Goal: Information Seeking & Learning: Learn about a topic

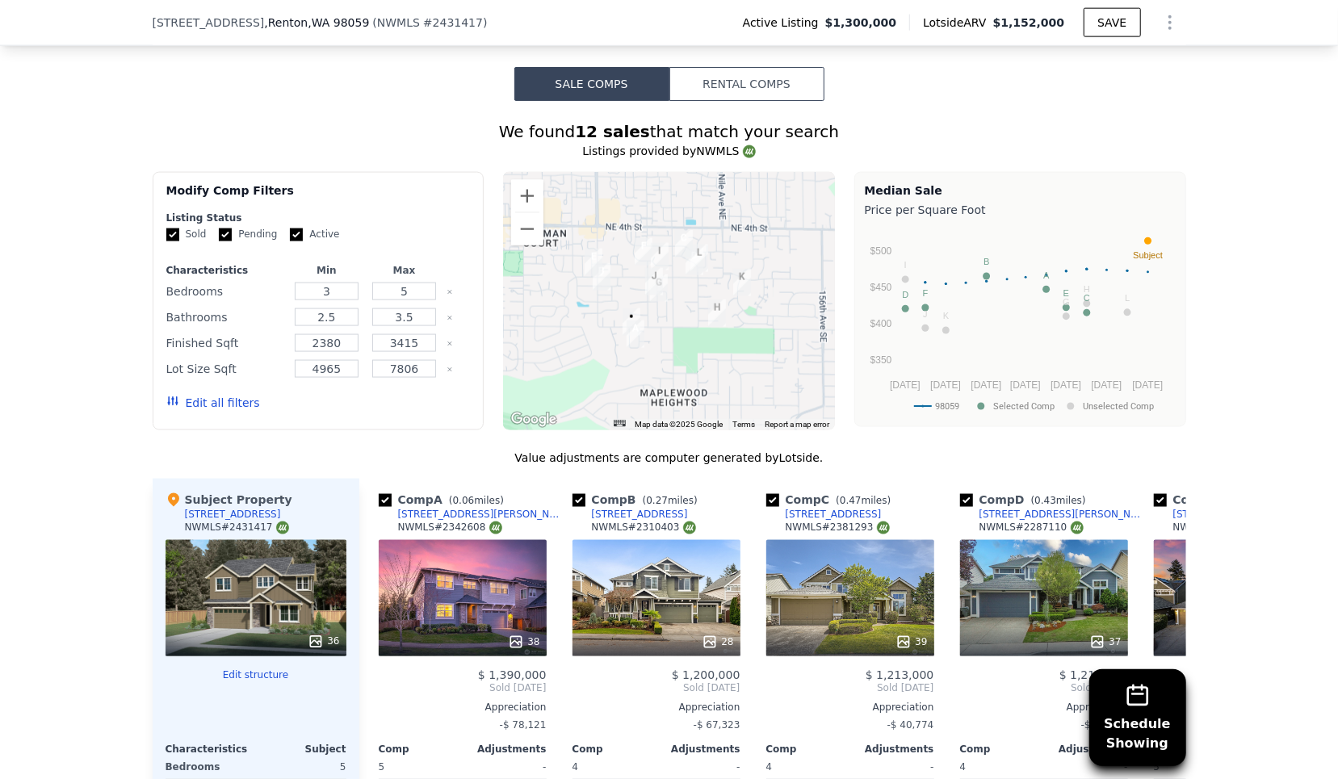
scroll to position [1415, 0]
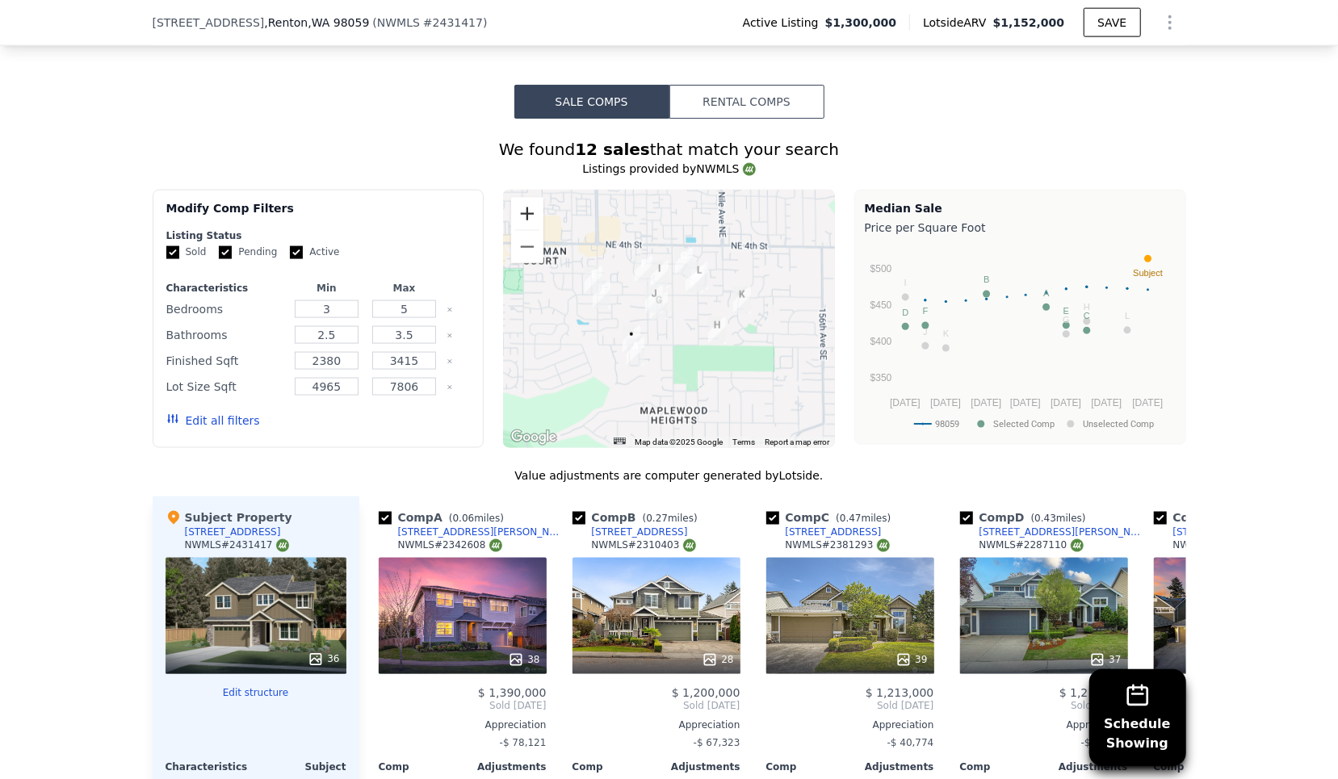
click at [528, 204] on button "Zoom in" at bounding box center [527, 214] width 32 height 32
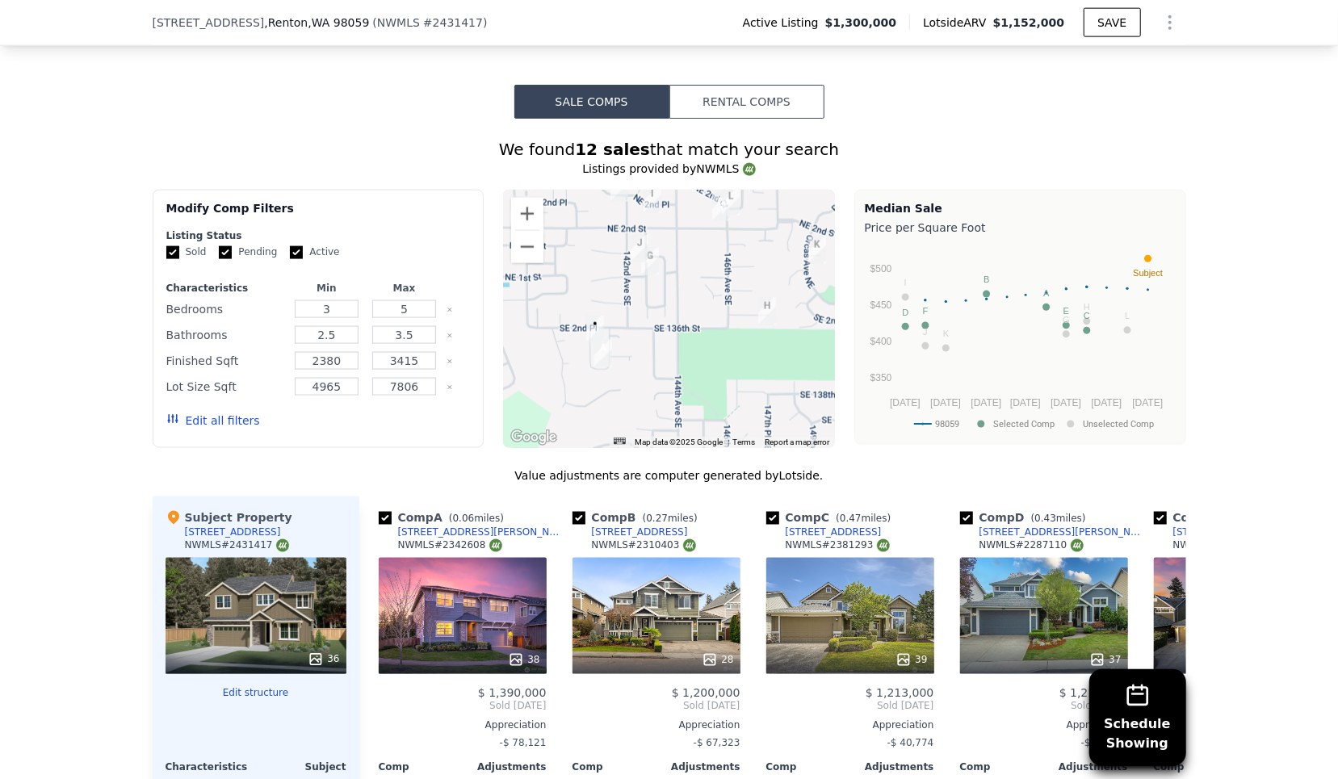
drag, startPoint x: 621, startPoint y: 357, endPoint x: 621, endPoint y: 310, distance: 46.8
click at [621, 310] on div at bounding box center [669, 319] width 332 height 258
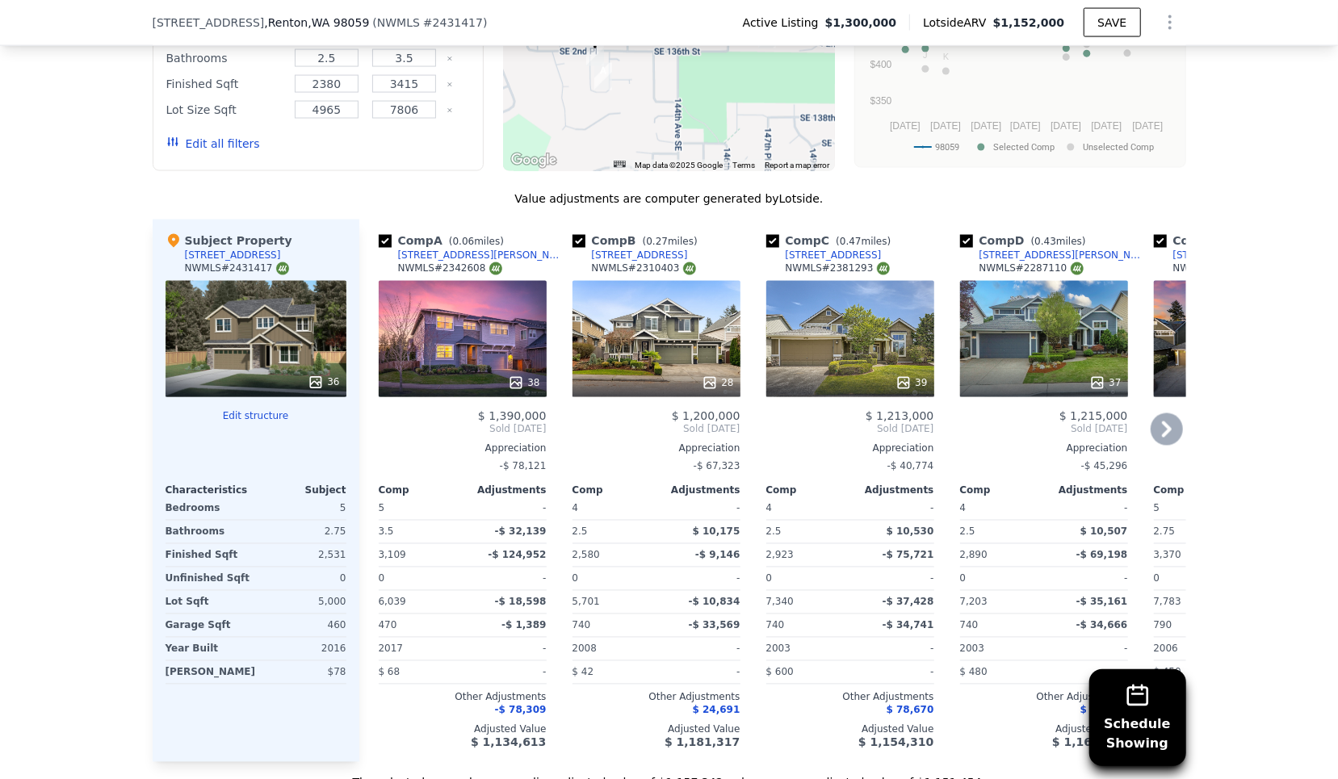
scroll to position [1788, 0]
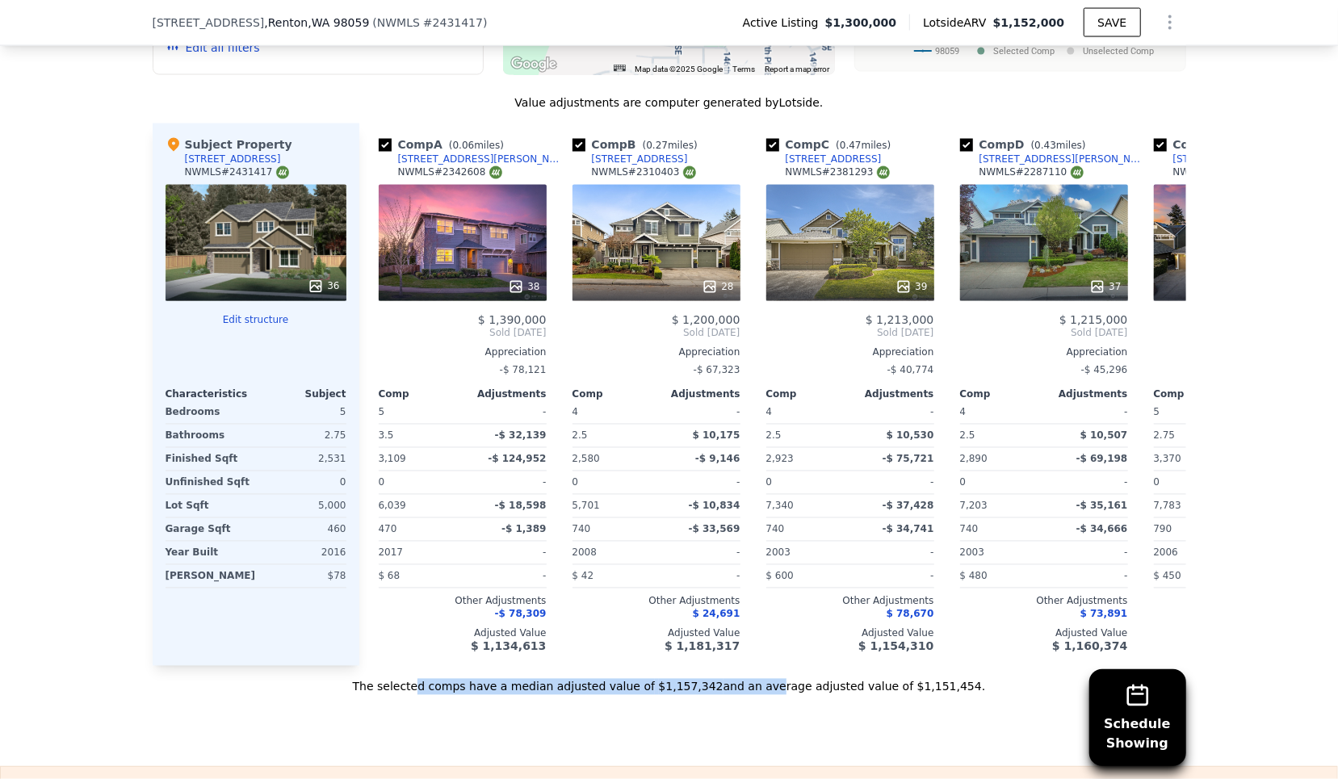
drag, startPoint x: 447, startPoint y: 677, endPoint x: 784, endPoint y: 684, distance: 336.1
click at [773, 681] on div "The selected comps have a median adjusted value of $1,157,342 and an average ad…" at bounding box center [670, 680] width 1034 height 29
click at [784, 684] on div "The selected comps have a median adjusted value of $1,157,342 and an average ad…" at bounding box center [670, 680] width 1034 height 29
drag, startPoint x: 614, startPoint y: 669, endPoint x: 704, endPoint y: 691, distance: 93.3
click at [691, 688] on div "Sale Comps Rental Comps Schedule Showing We found 12 sales that match your sear…" at bounding box center [669, 204] width 1338 height 1126
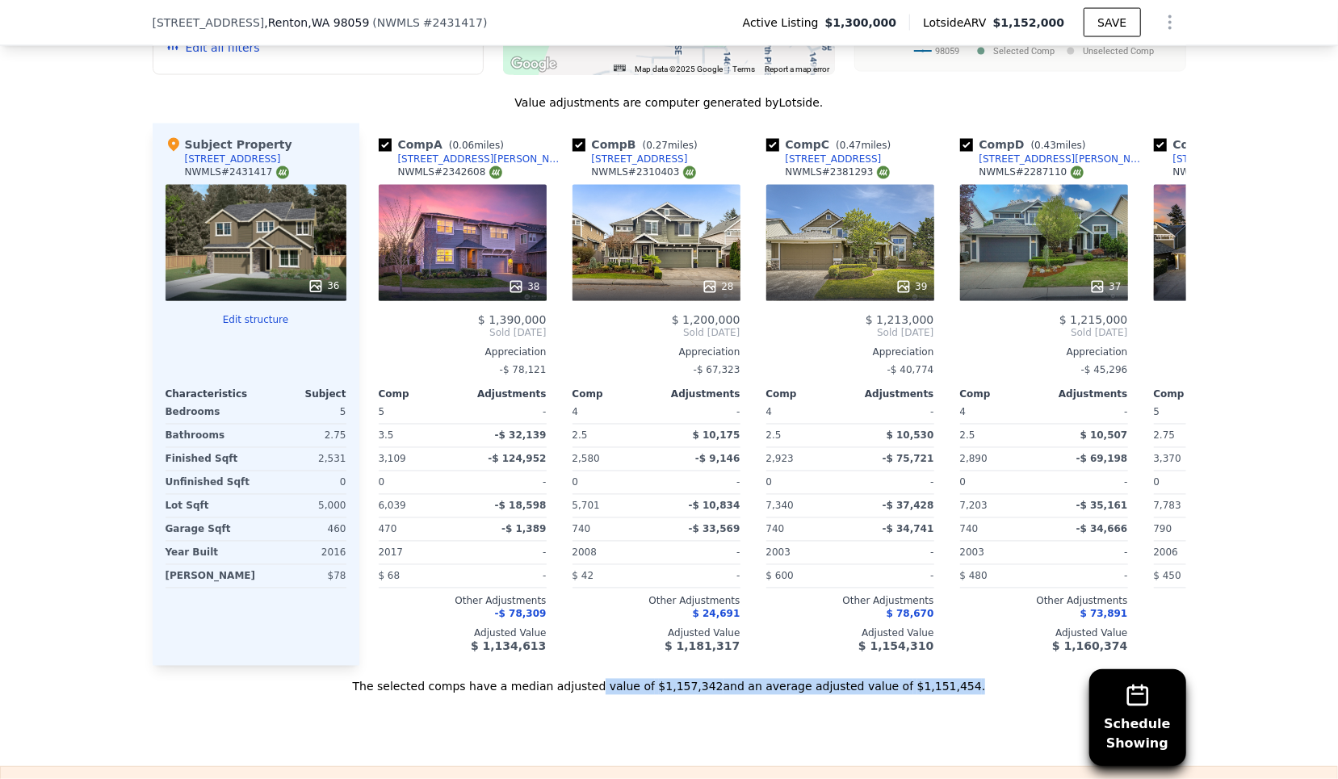
click at [704, 691] on div "Sale Comps Rental Comps Schedule Showing We found 12 sales that match your sear…" at bounding box center [669, 204] width 1338 height 1126
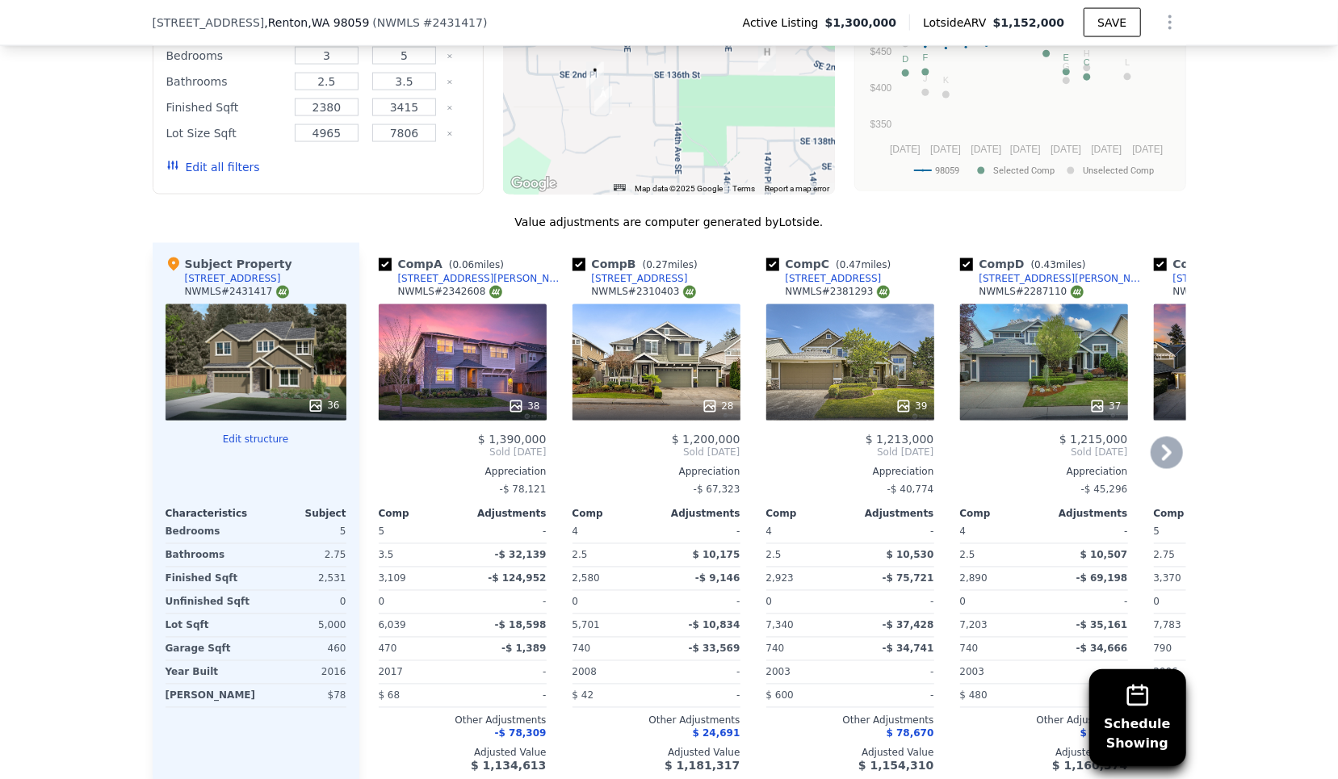
scroll to position [1762, 0]
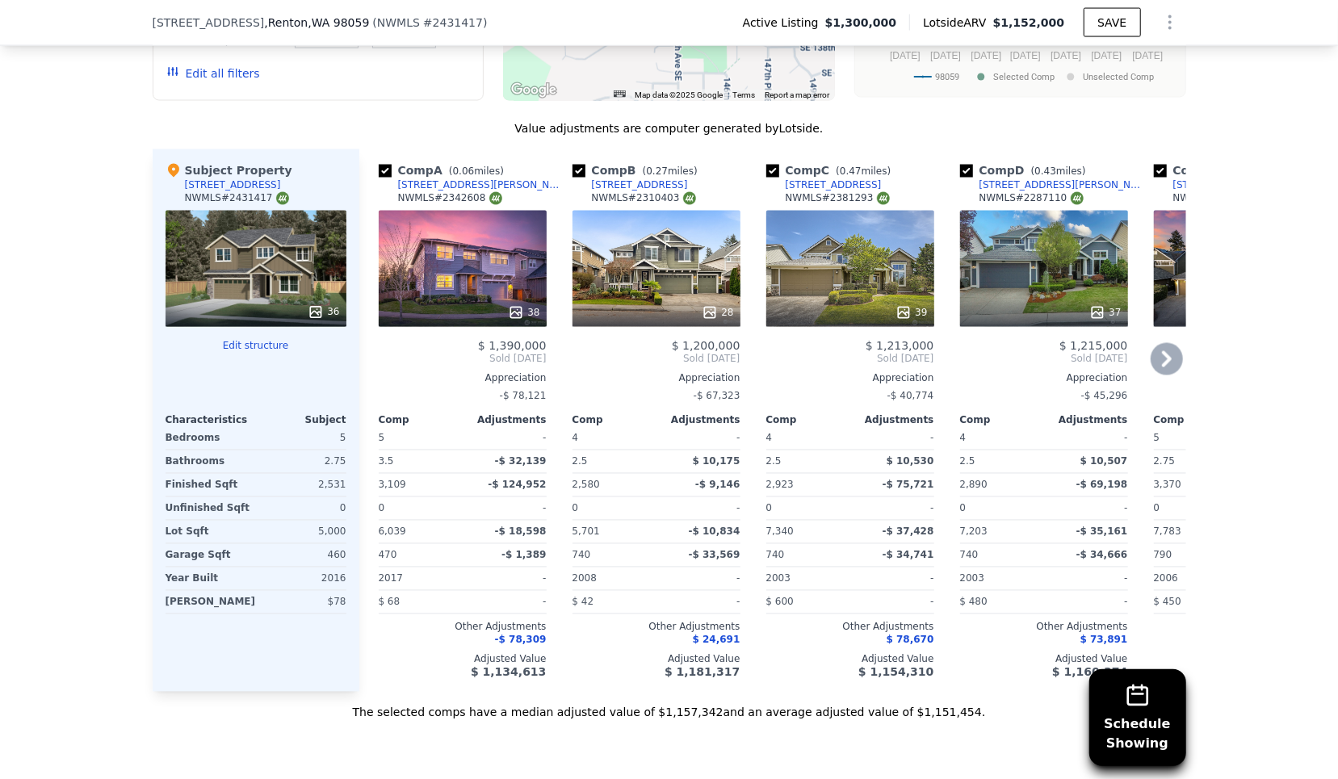
click at [435, 179] on div "[STREET_ADDRESS][PERSON_NAME]" at bounding box center [482, 185] width 168 height 13
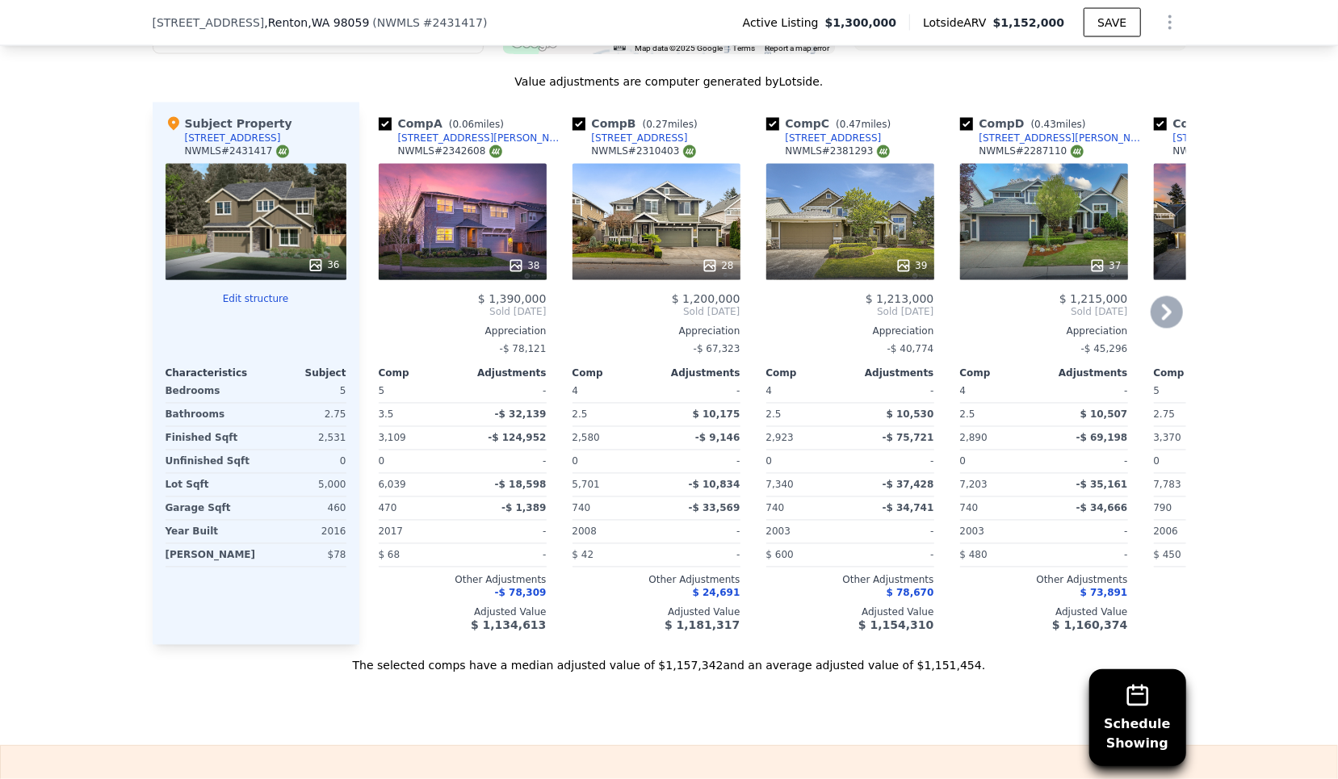
scroll to position [1812, 0]
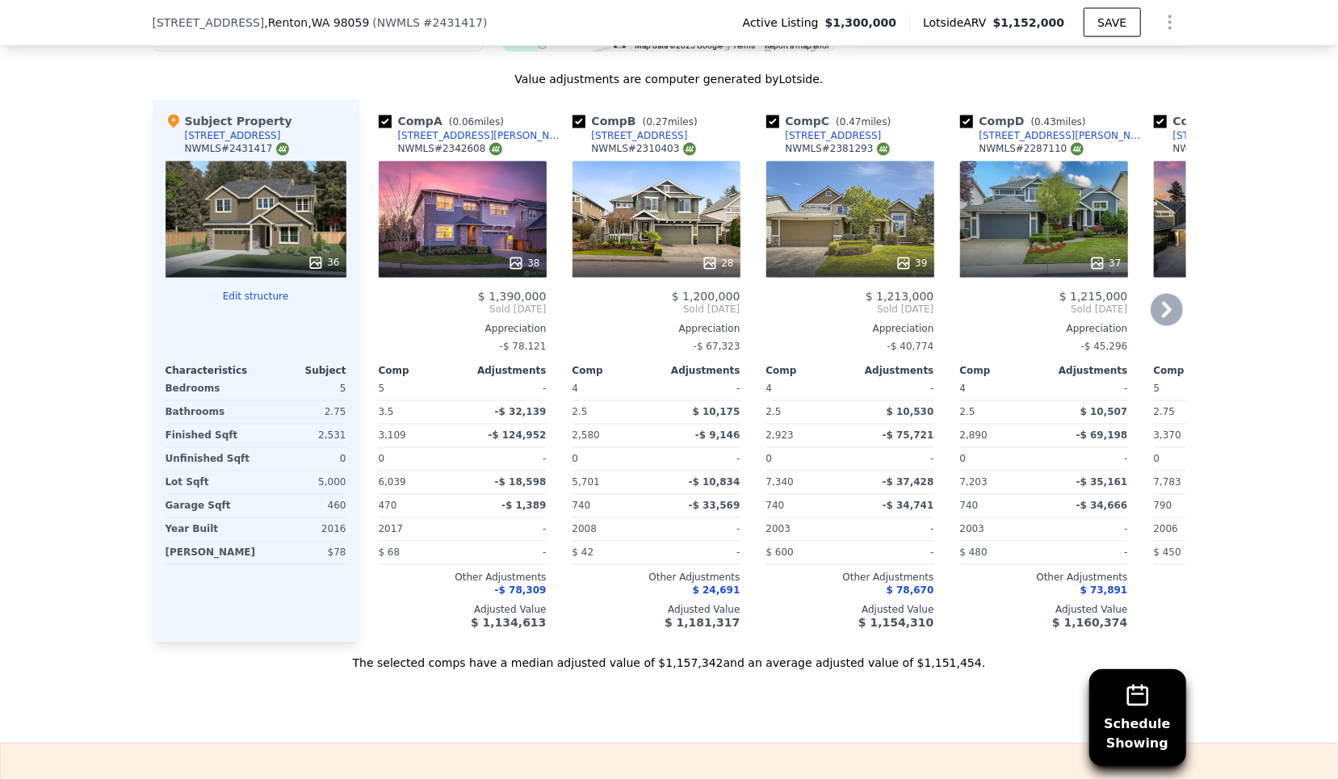
click at [459, 142] on div "NWMLS # 2342608" at bounding box center [450, 149] width 104 height 14
copy div "2342608"
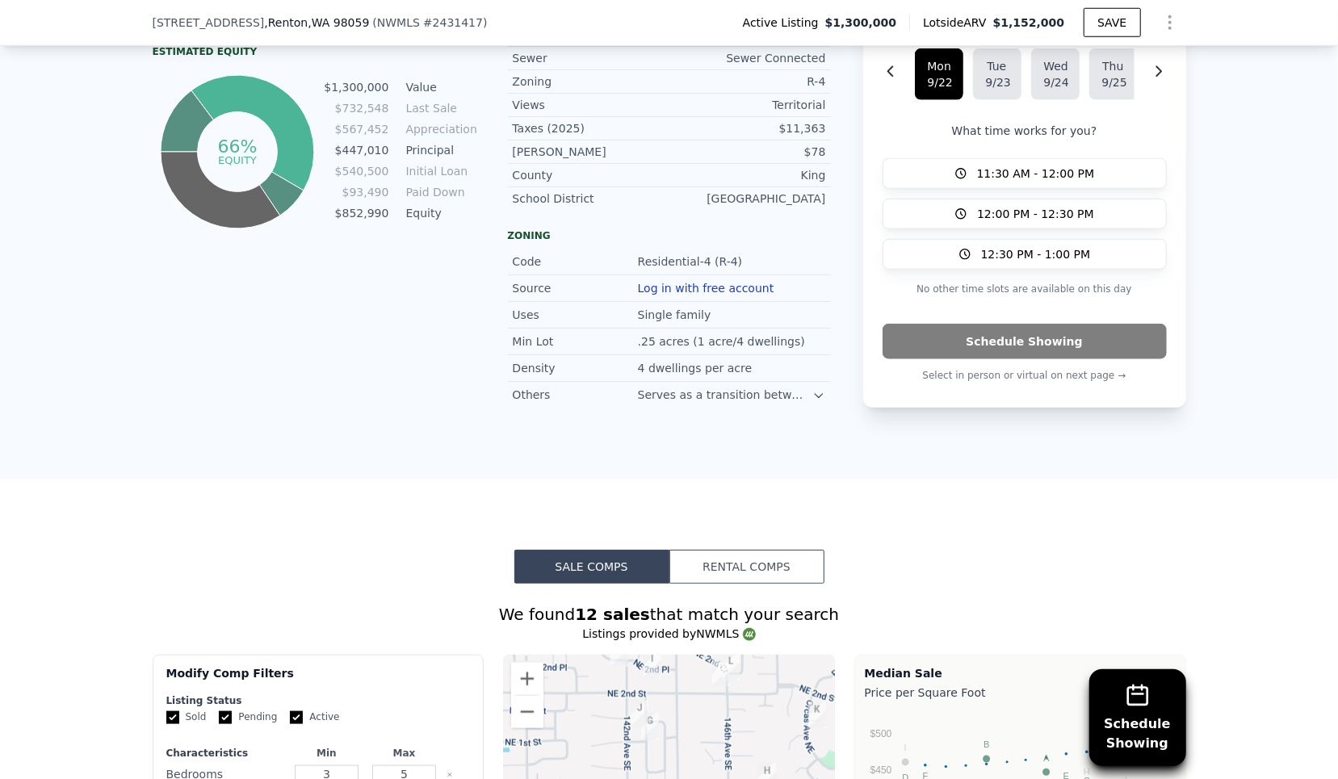
scroll to position [1401, 0]
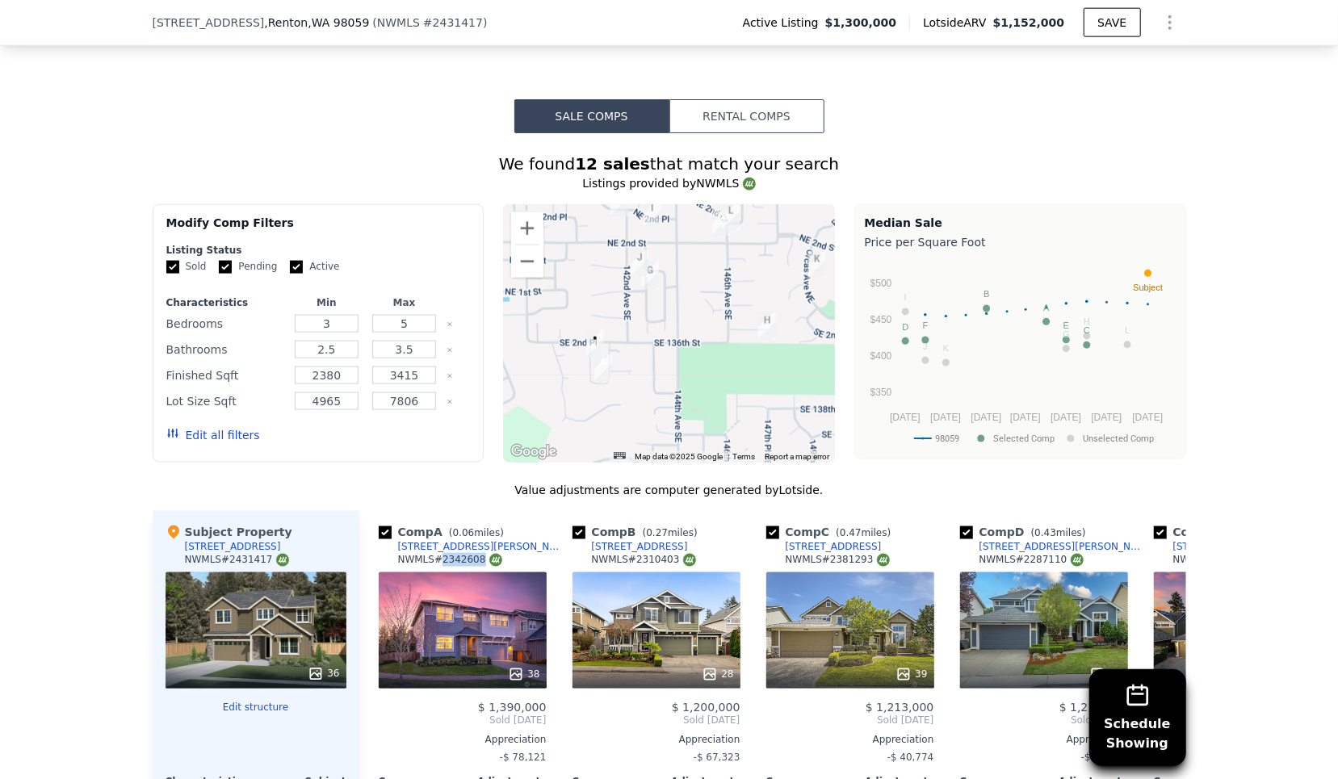
drag, startPoint x: 626, startPoint y: 355, endPoint x: 660, endPoint y: 319, distance: 49.1
click at [660, 319] on div at bounding box center [669, 333] width 332 height 258
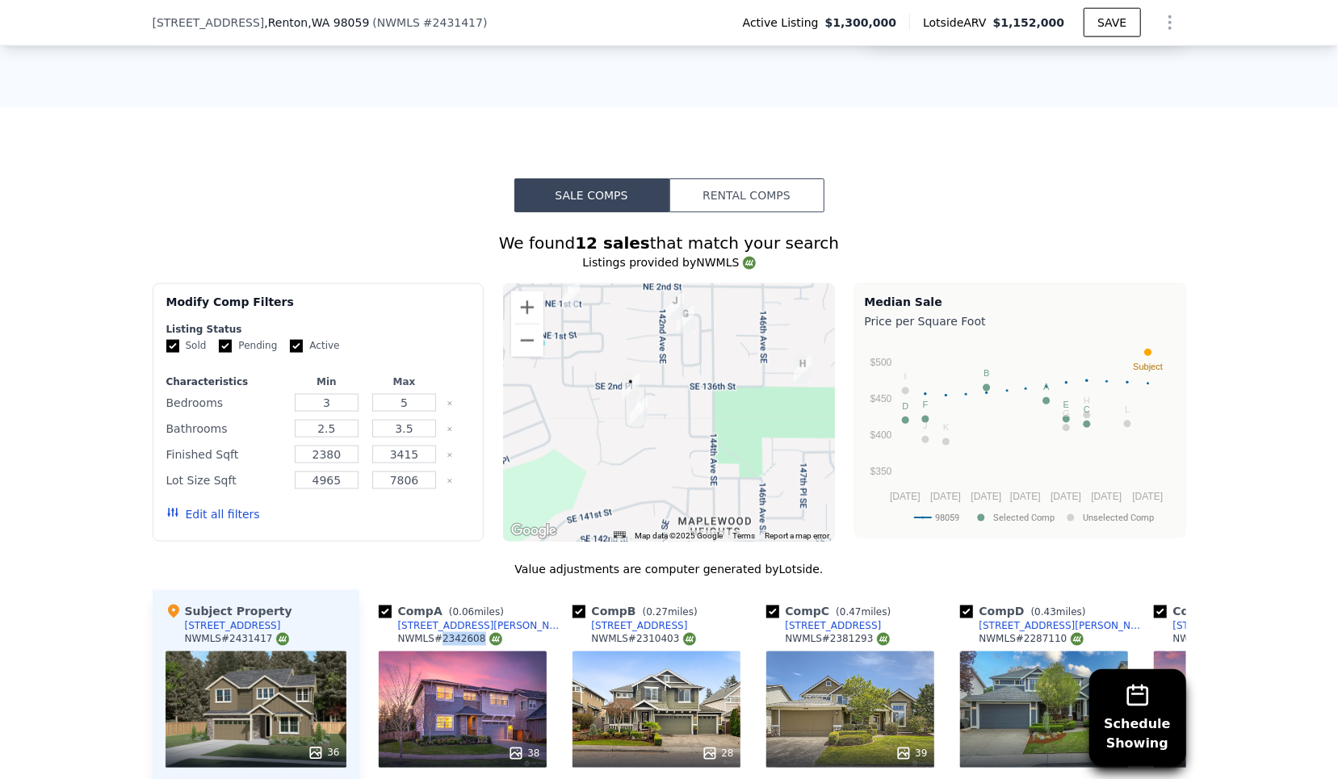
scroll to position [1321, 0]
click at [519, 298] on button "Zoom in" at bounding box center [527, 308] width 32 height 32
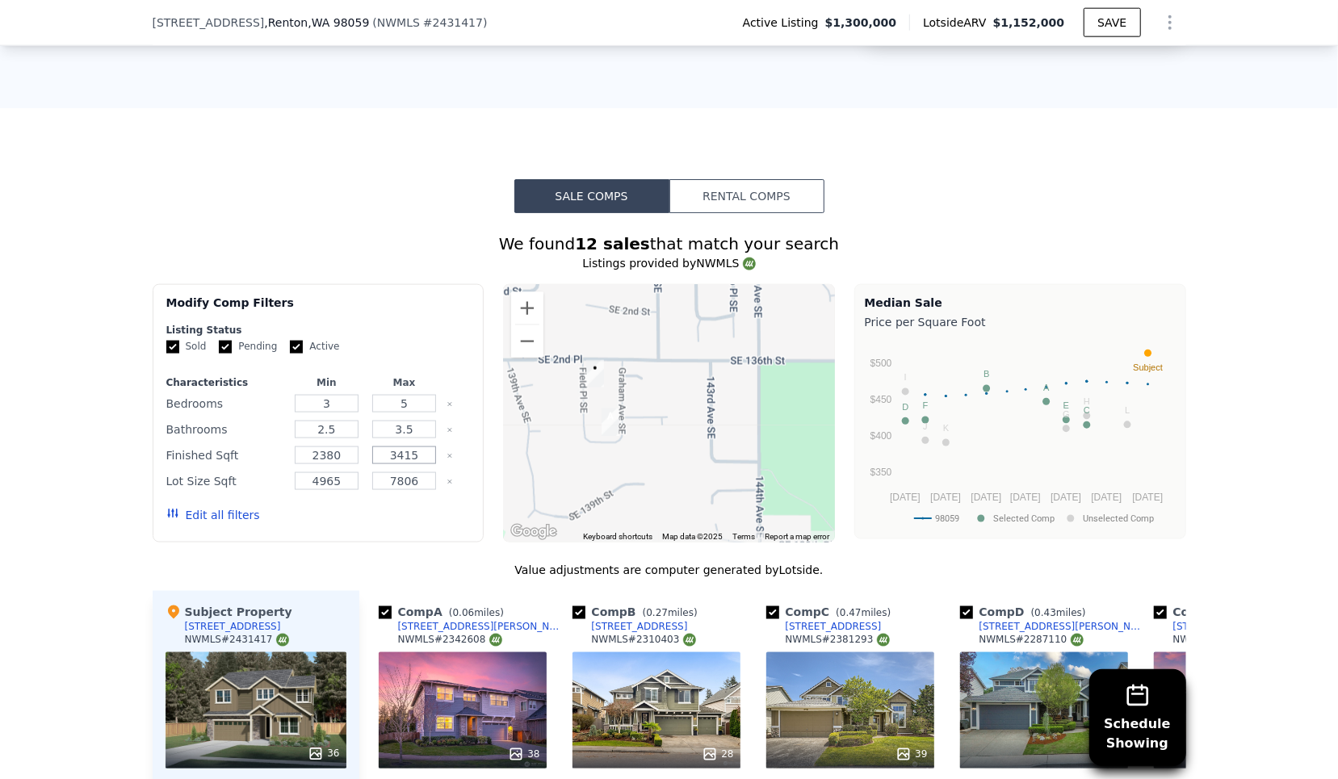
drag, startPoint x: 420, startPoint y: 449, endPoint x: 378, endPoint y: 449, distance: 42.0
click at [378, 449] on input "3415" at bounding box center [404, 456] width 64 height 18
type input "4000"
click at [439, 505] on button "Update Search" at bounding box center [409, 515] width 122 height 23
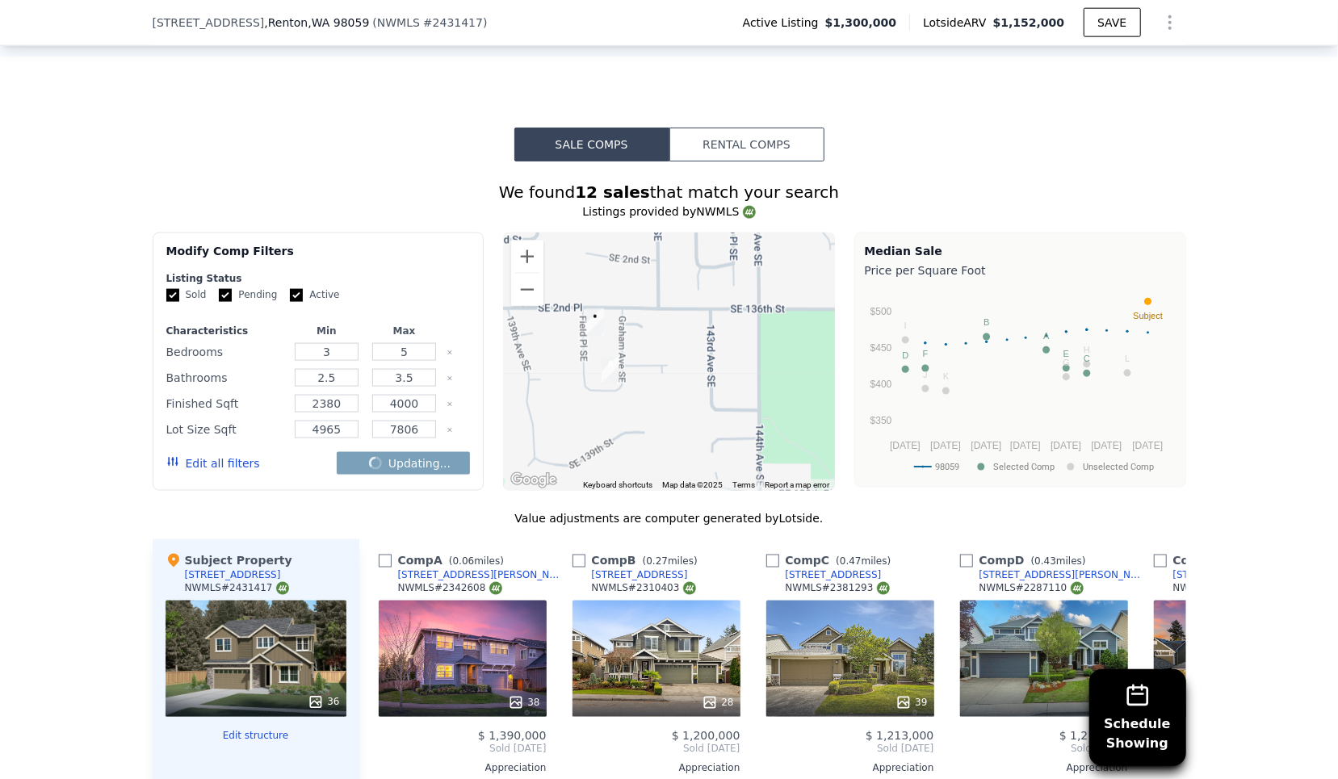
checkbox input "false"
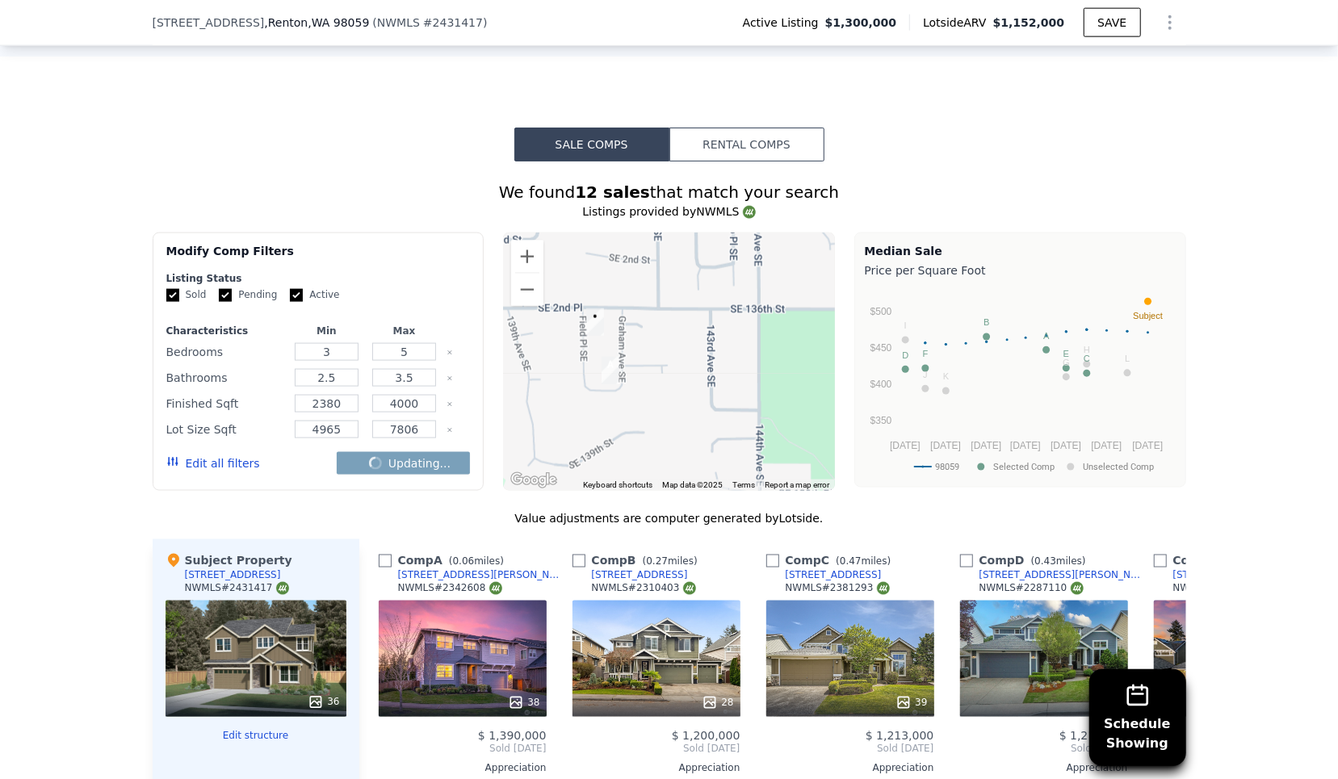
checkbox input "false"
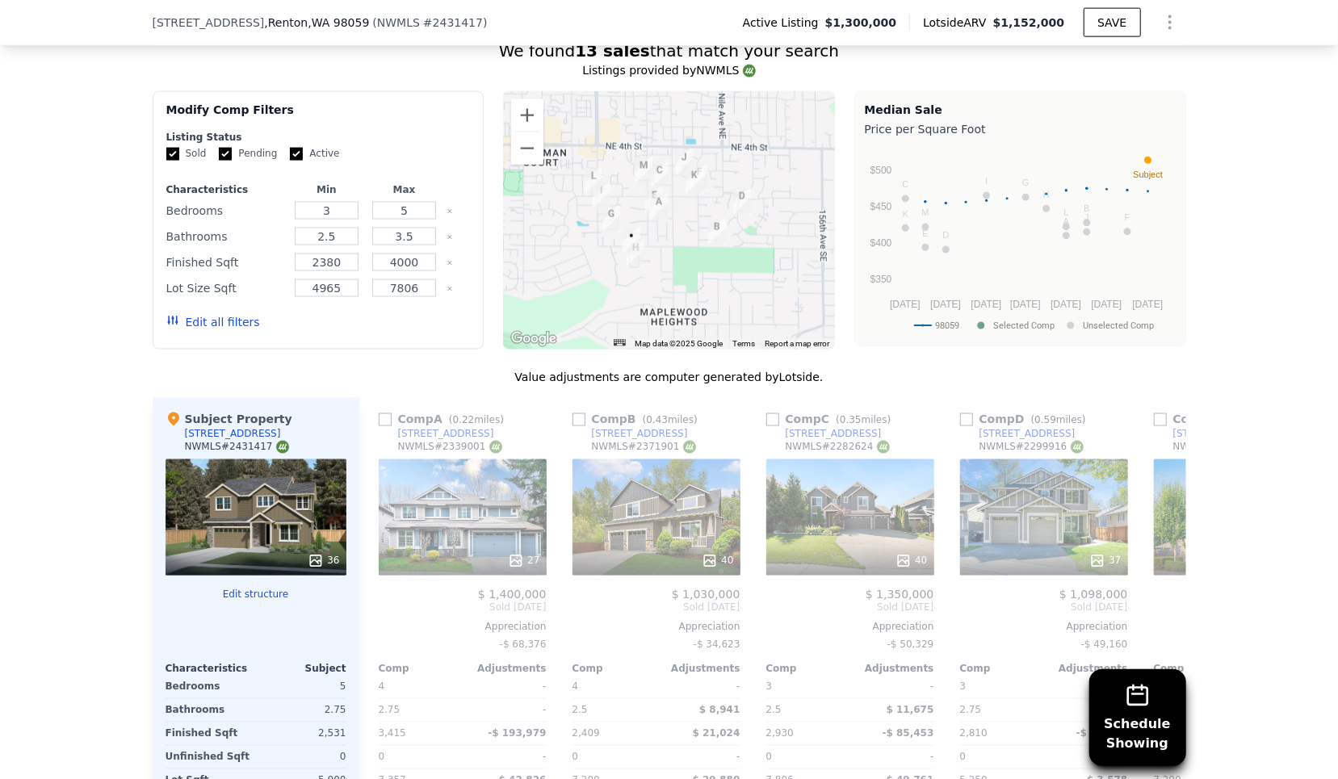
scroll to position [1486, 0]
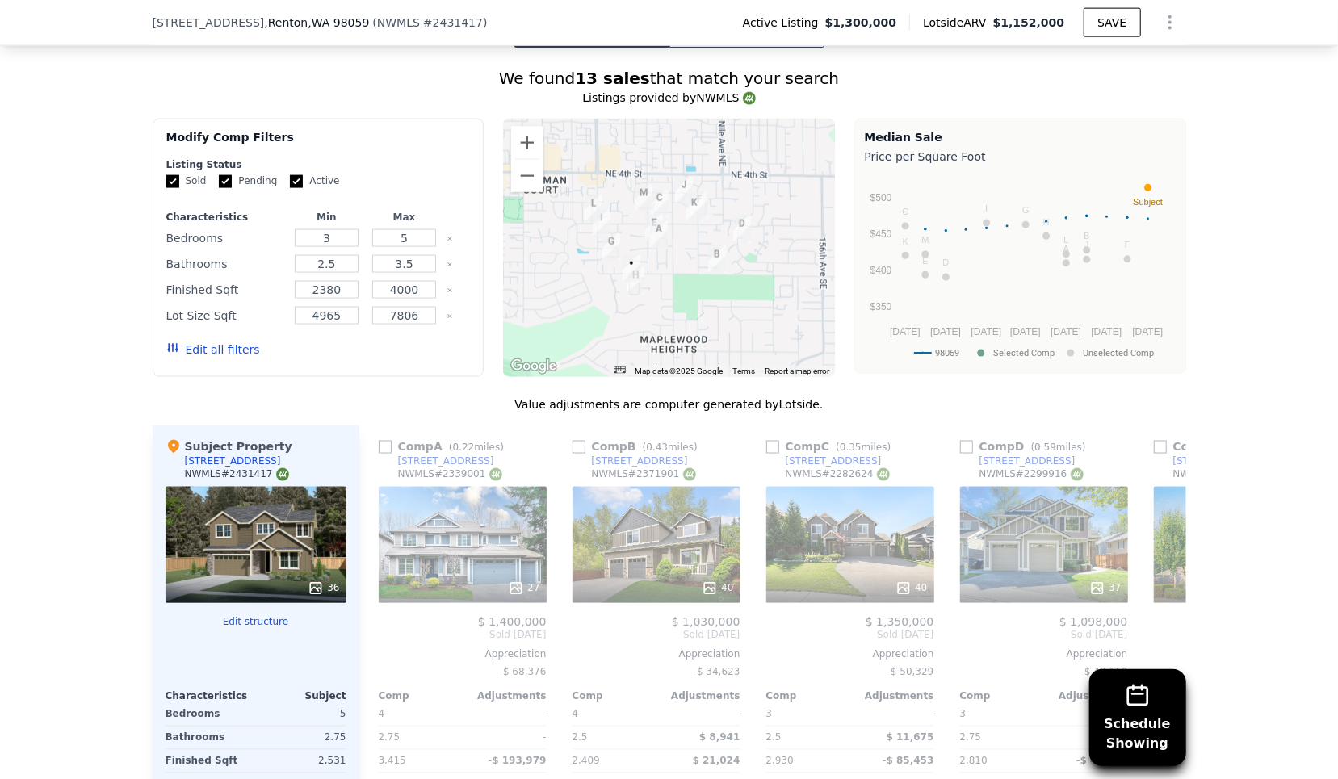
click at [649, 246] on div at bounding box center [669, 248] width 332 height 258
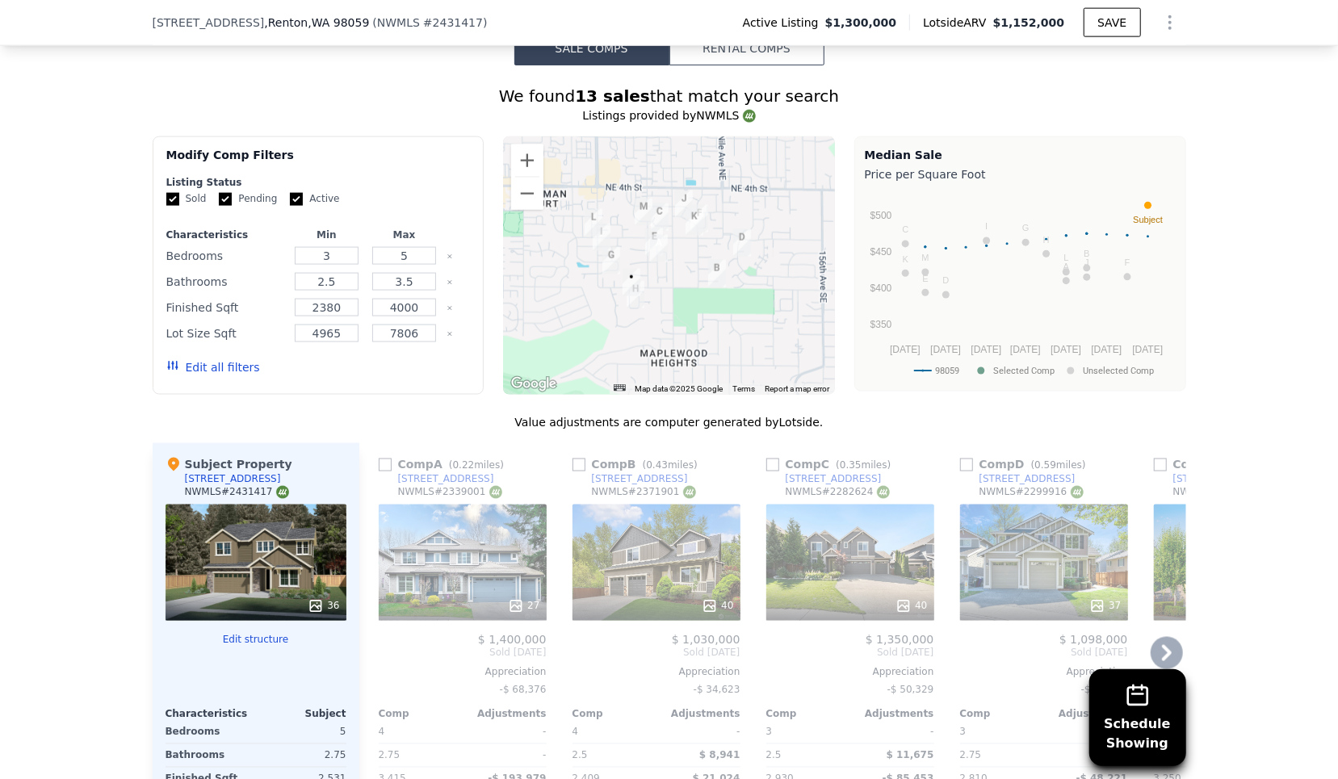
scroll to position [1460, 0]
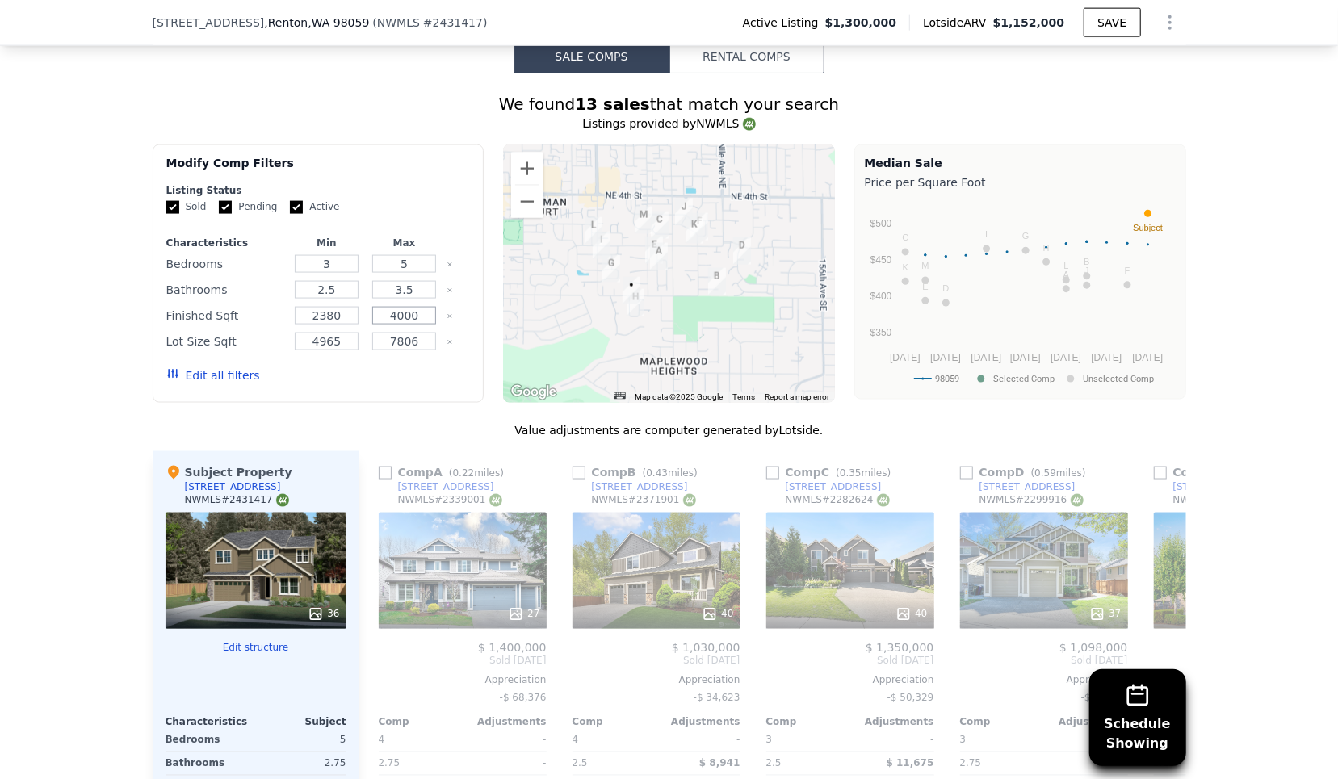
drag, startPoint x: 423, startPoint y: 311, endPoint x: 380, endPoint y: 302, distance: 43.7
click at [380, 307] on input "4000" at bounding box center [404, 316] width 64 height 18
type input "360"
click at [417, 422] on div "Value adjustments are computer generated by Lotside ." at bounding box center [670, 430] width 1034 height 16
click at [344, 333] on input "4965" at bounding box center [327, 342] width 64 height 18
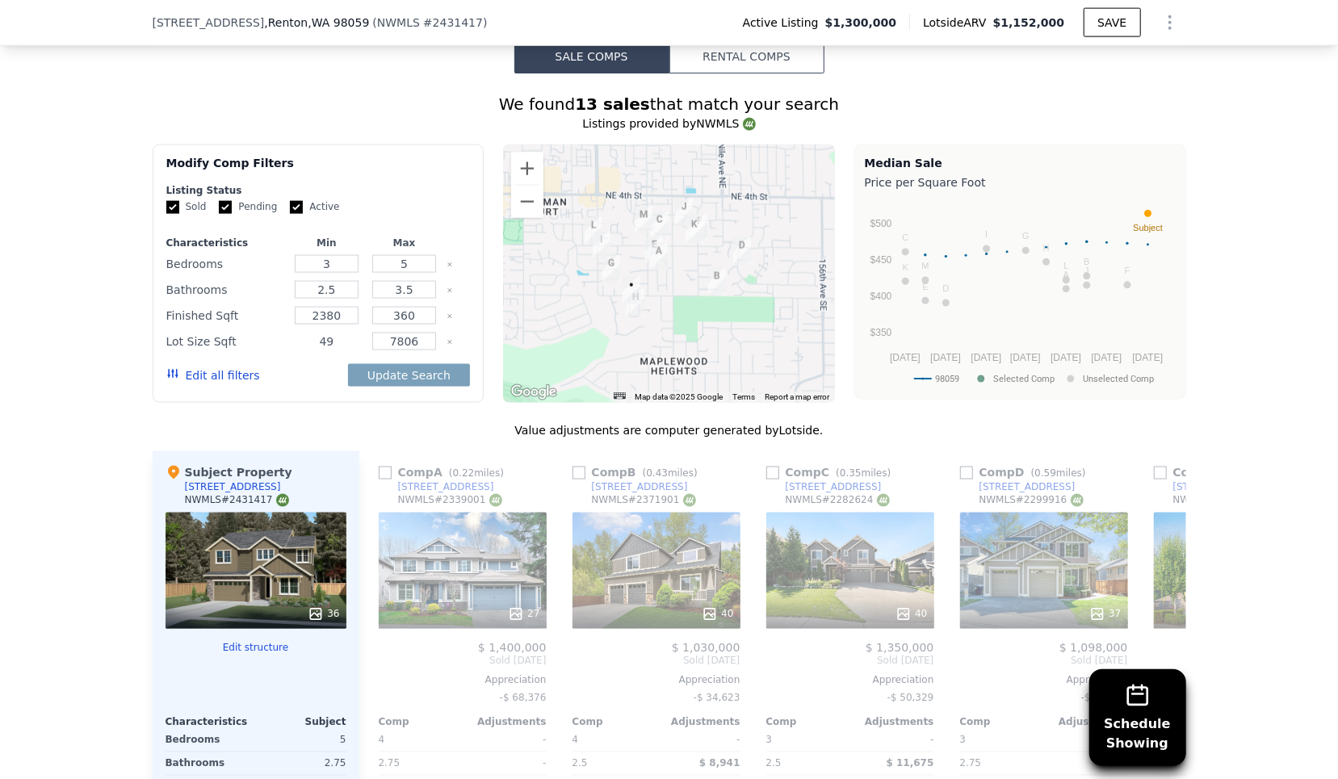
type input "4"
type input "4000"
click at [407, 422] on div "Value adjustments are computer generated by Lotside ." at bounding box center [670, 430] width 1034 height 16
click at [415, 372] on button "Update Search" at bounding box center [409, 375] width 122 height 23
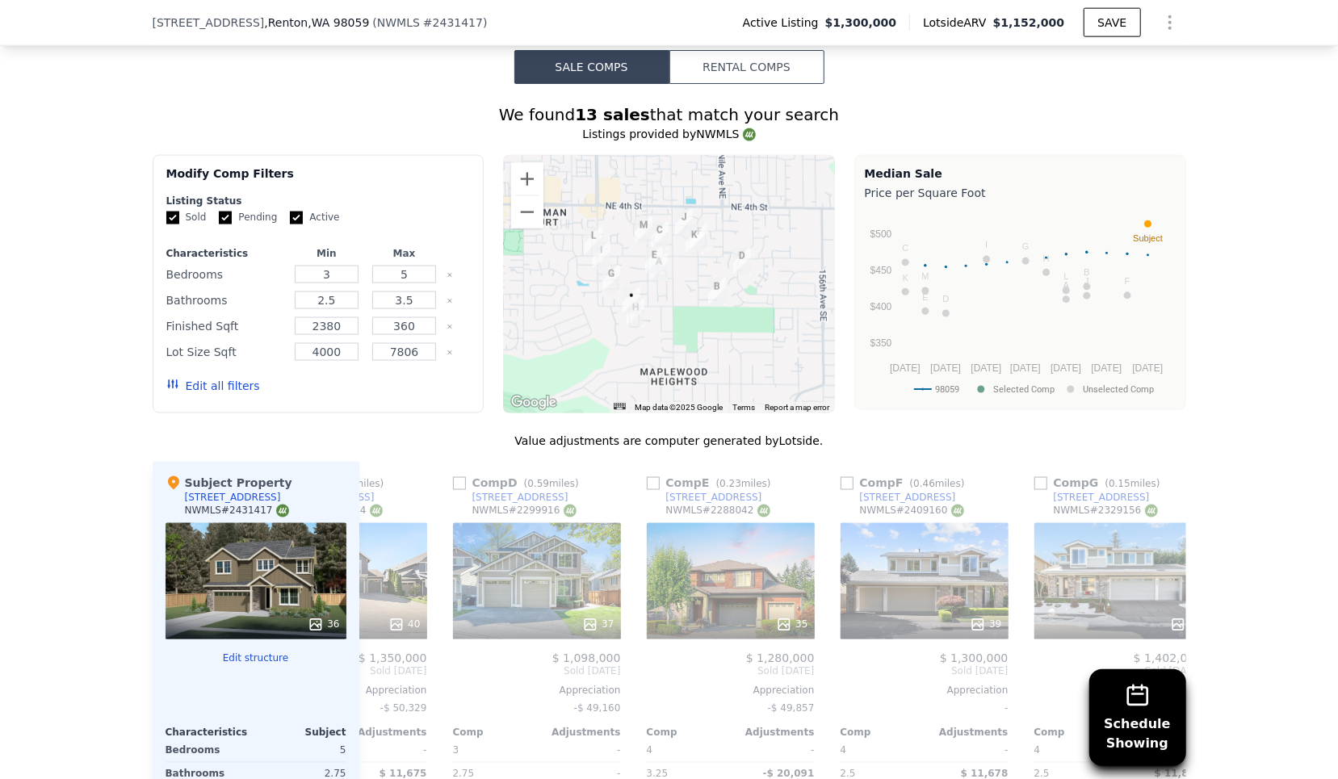
scroll to position [1446, 0]
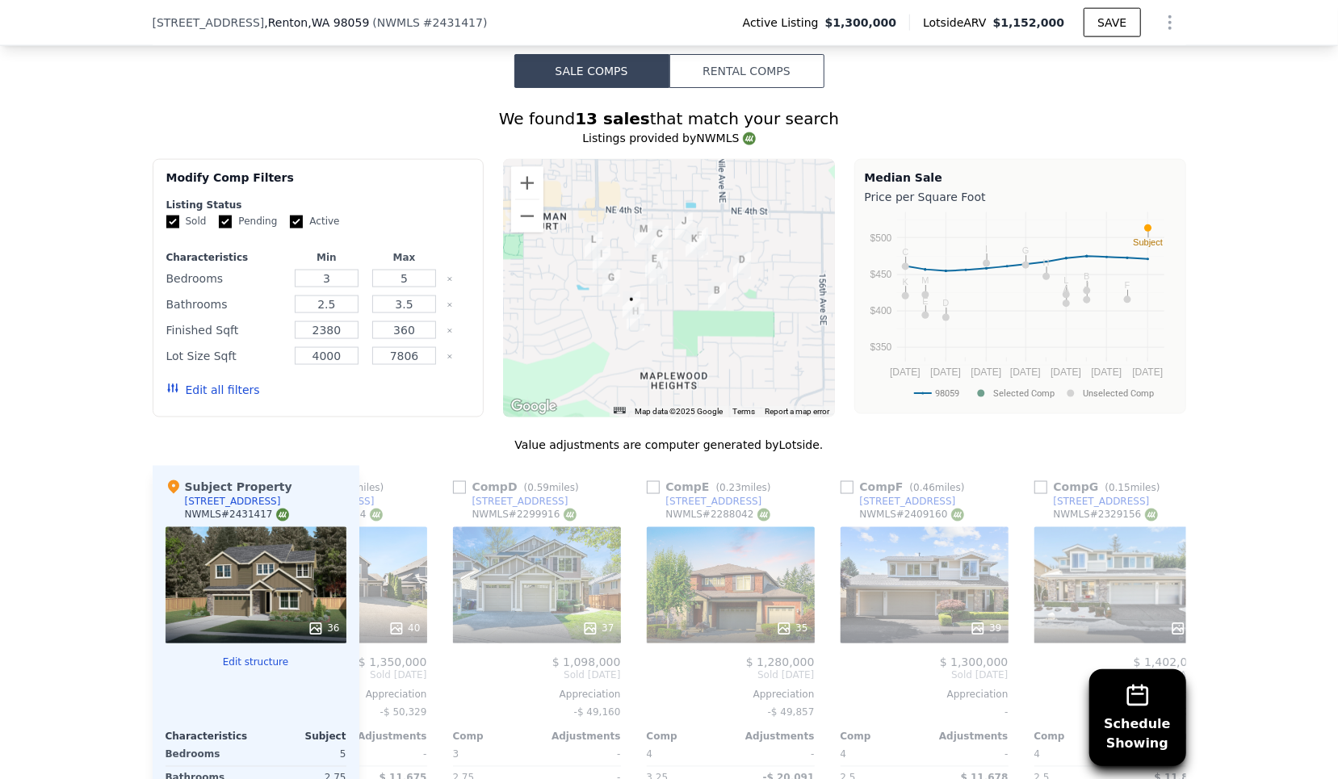
click at [191, 384] on button "Edit all filters" at bounding box center [213, 390] width 94 height 16
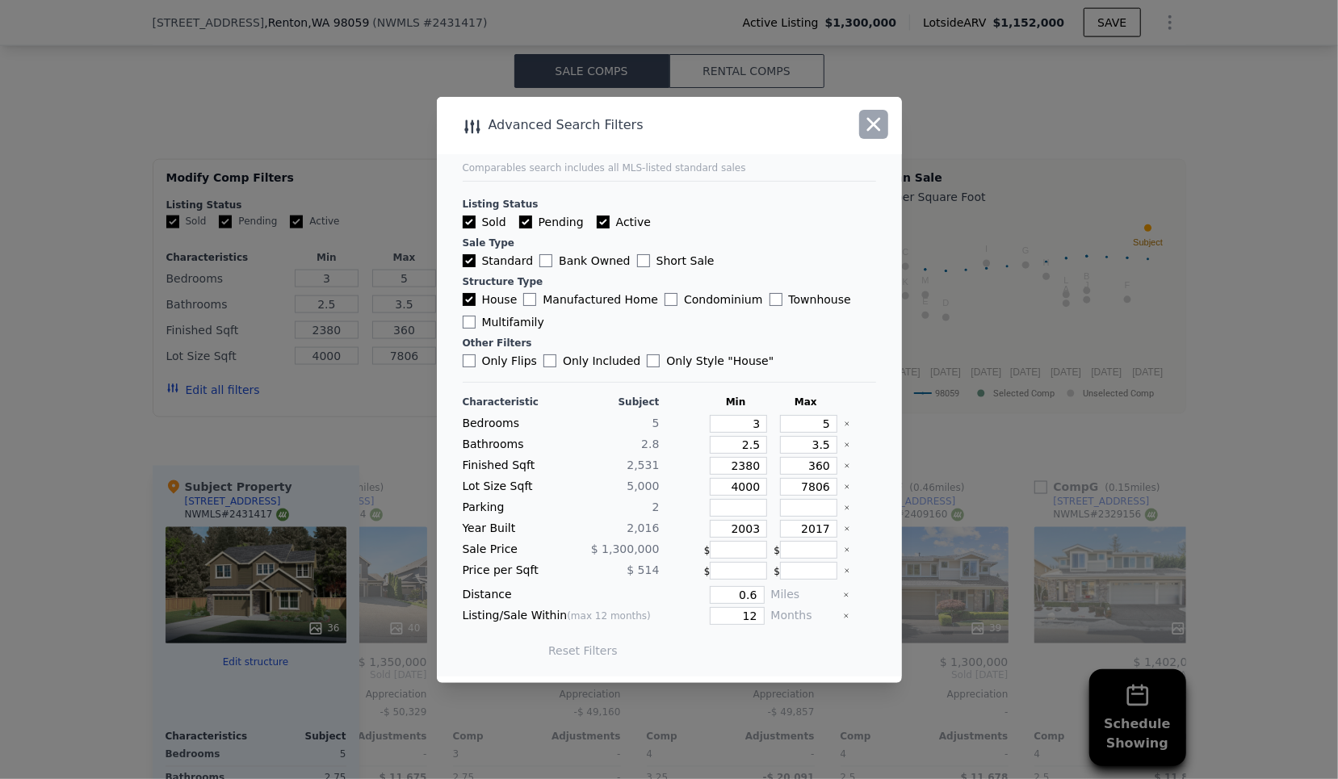
click at [877, 122] on icon "button" at bounding box center [874, 124] width 23 height 23
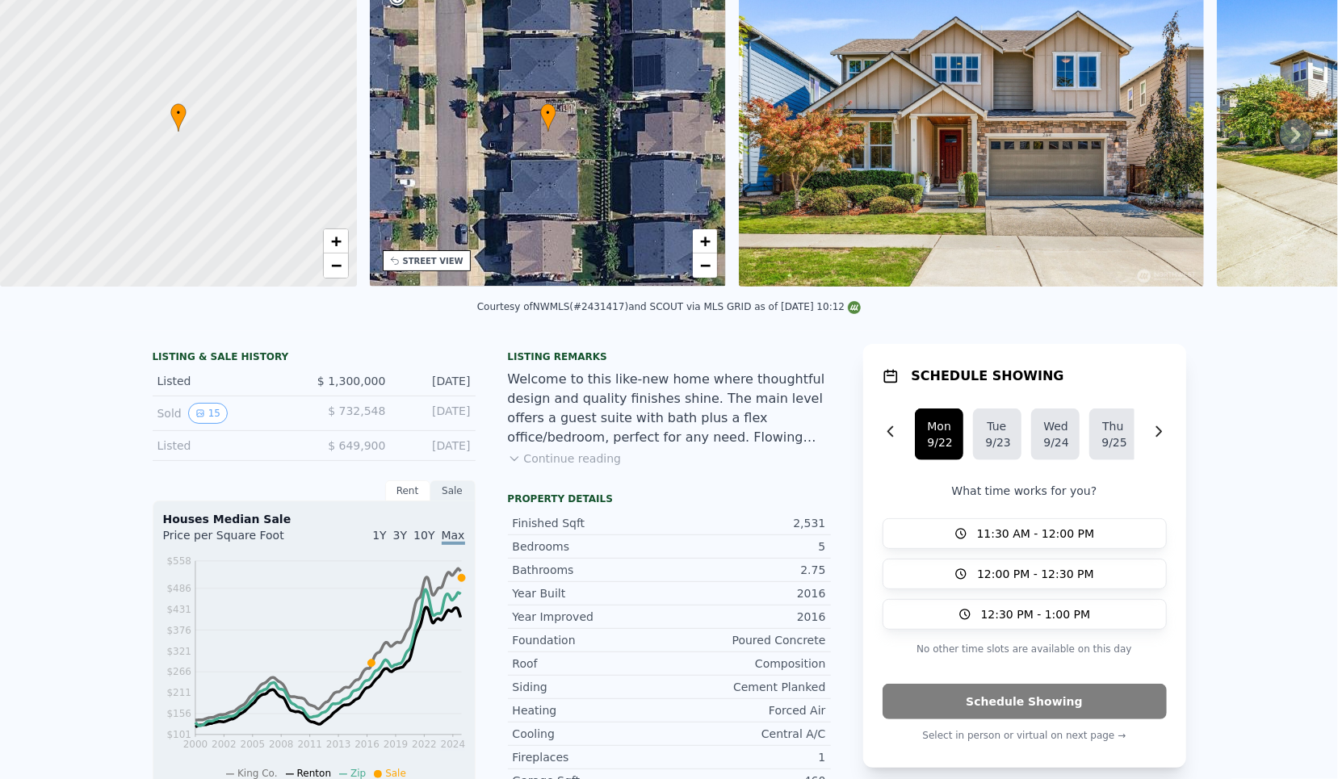
scroll to position [0, 0]
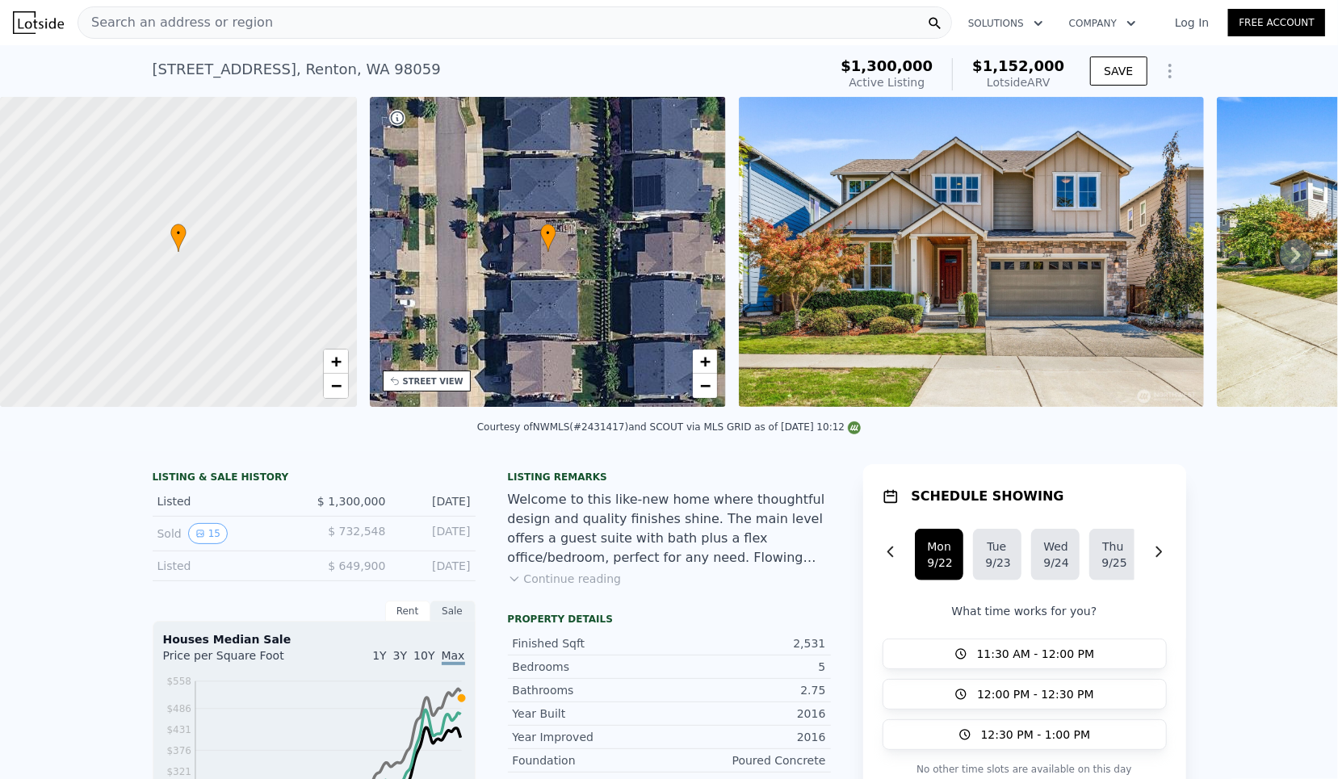
click at [699, 398] on div "+ −" at bounding box center [705, 374] width 26 height 50
click at [709, 387] on span "−" at bounding box center [705, 386] width 11 height 20
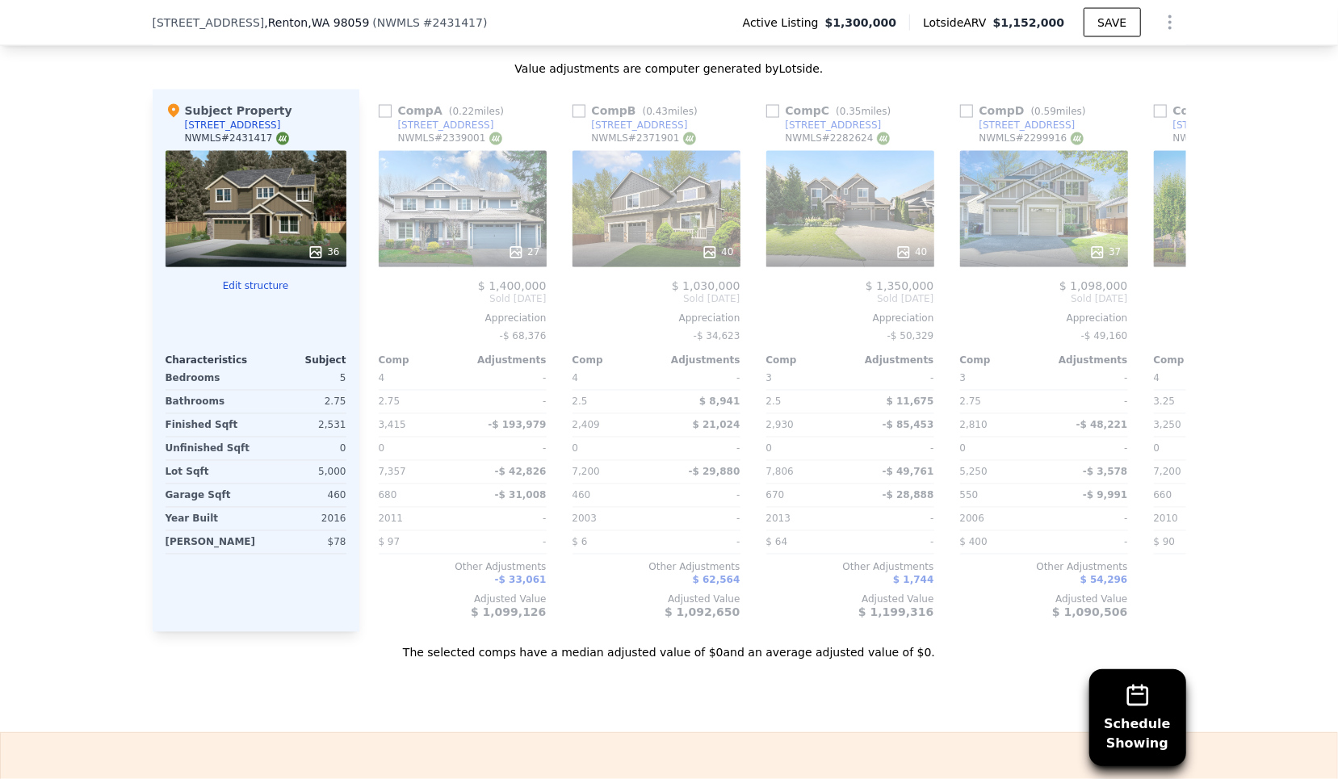
scroll to position [1817, 0]
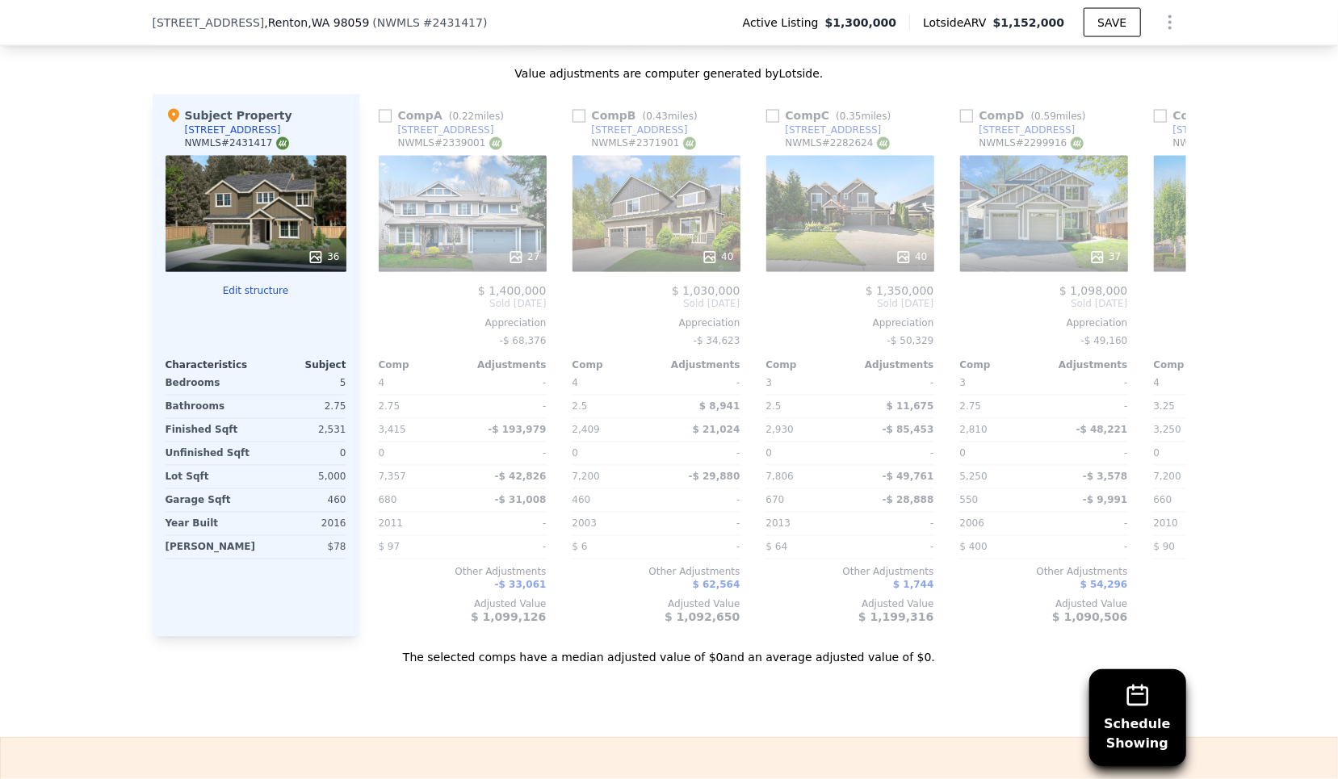
click at [254, 137] on div "NWMLS # 2431417" at bounding box center [237, 144] width 104 height 14
copy div "2431417"
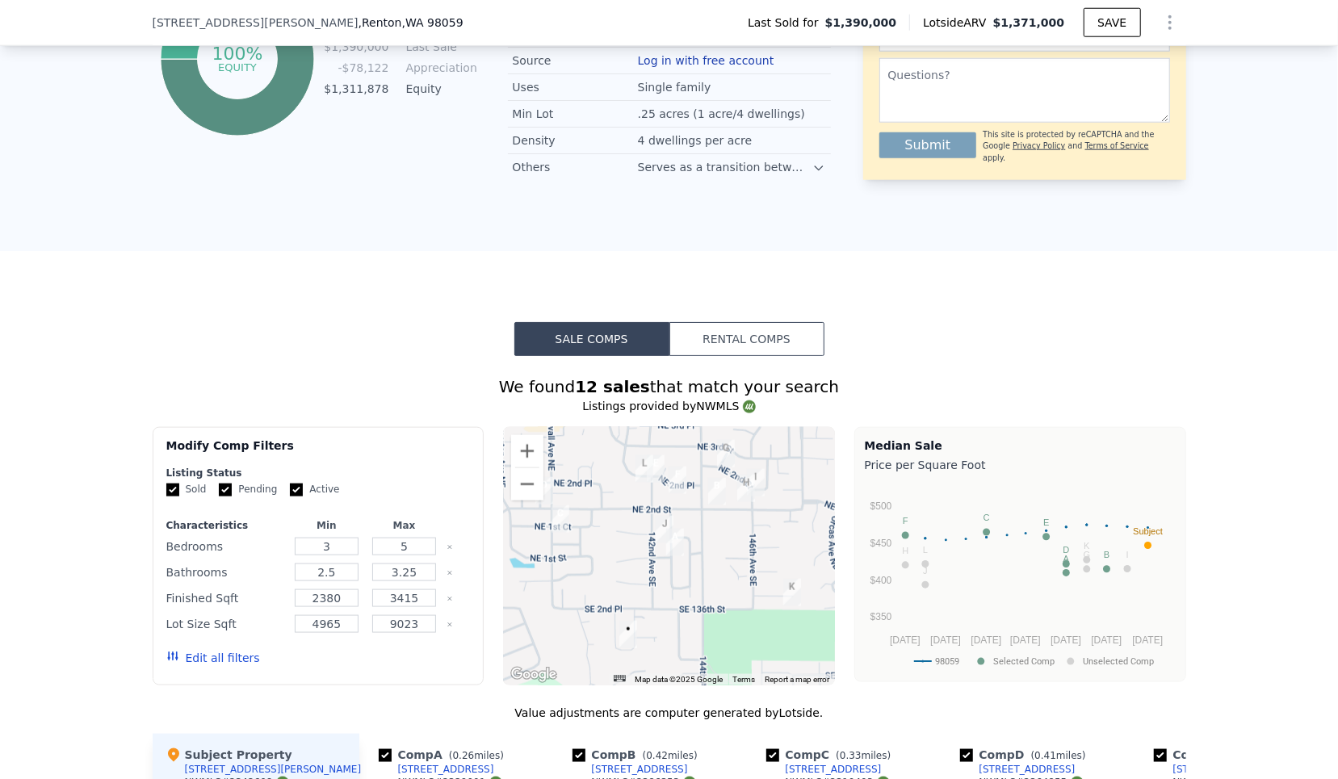
scroll to position [1176, 0]
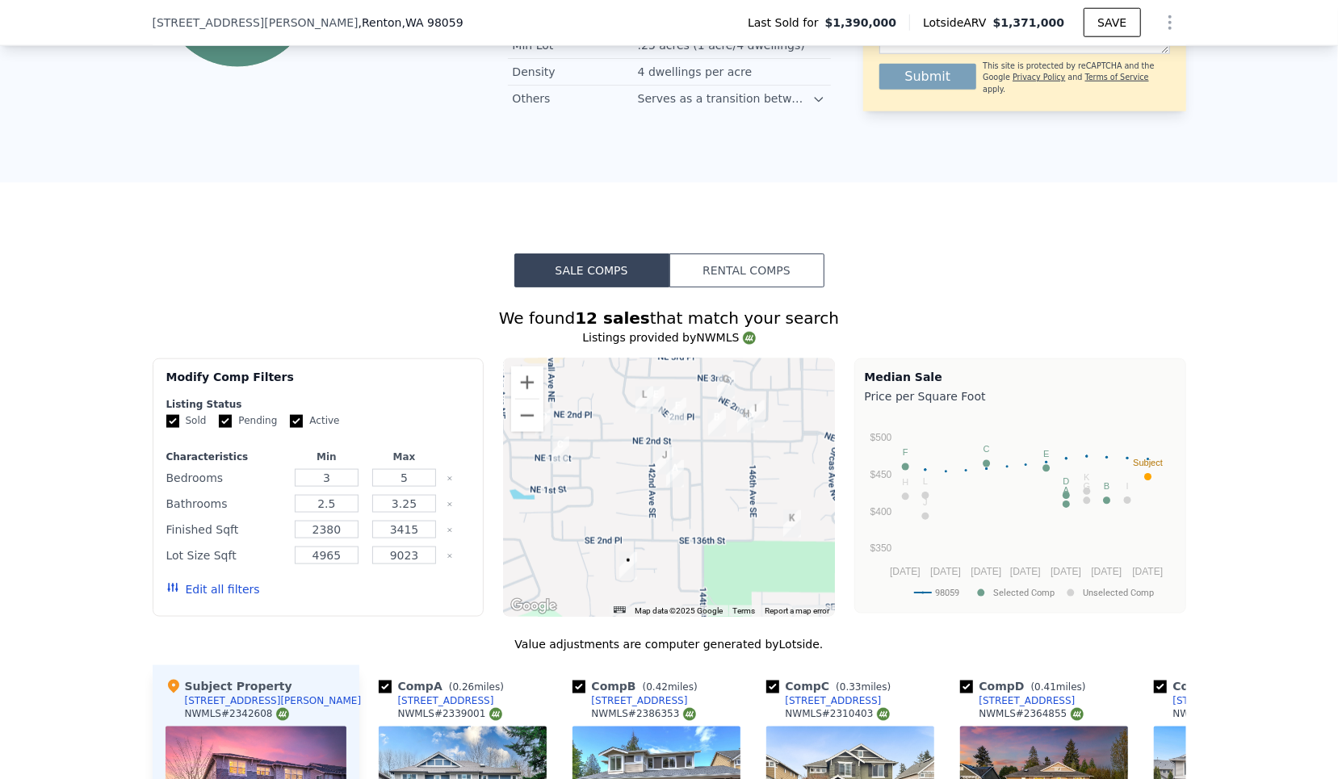
drag, startPoint x: 667, startPoint y: 559, endPoint x: 667, endPoint y: 538, distance: 21.0
click at [667, 544] on div at bounding box center [669, 488] width 332 height 258
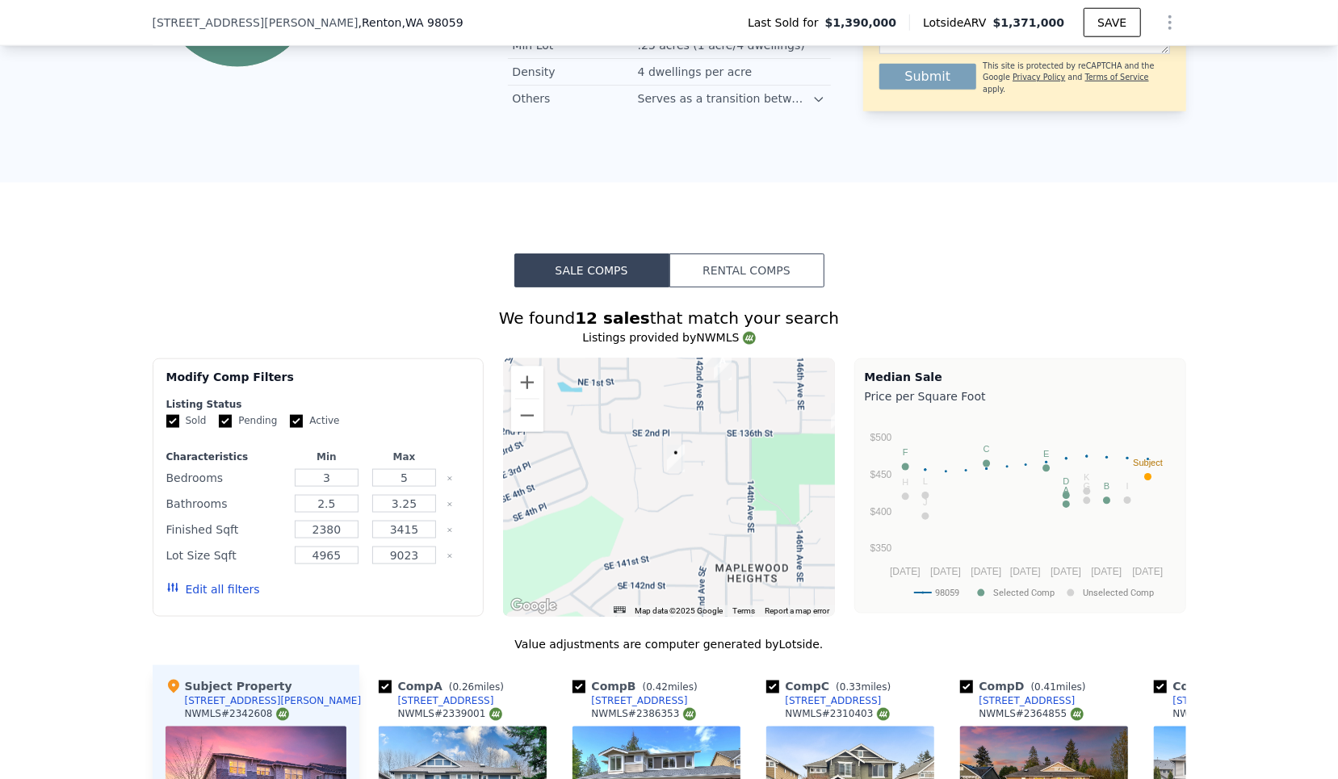
drag, startPoint x: 681, startPoint y: 521, endPoint x: 729, endPoint y: 428, distance: 104.8
click at [729, 428] on div at bounding box center [669, 488] width 332 height 258
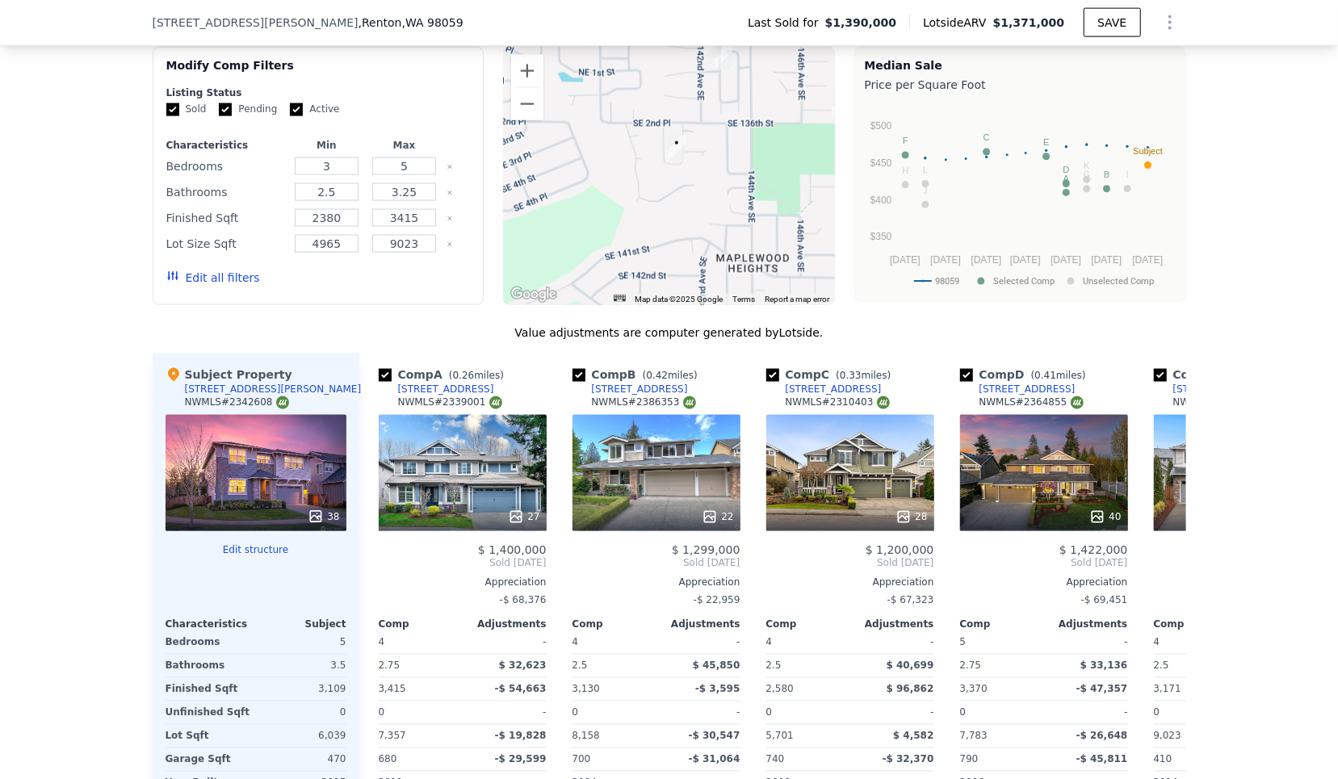
scroll to position [1391, 0]
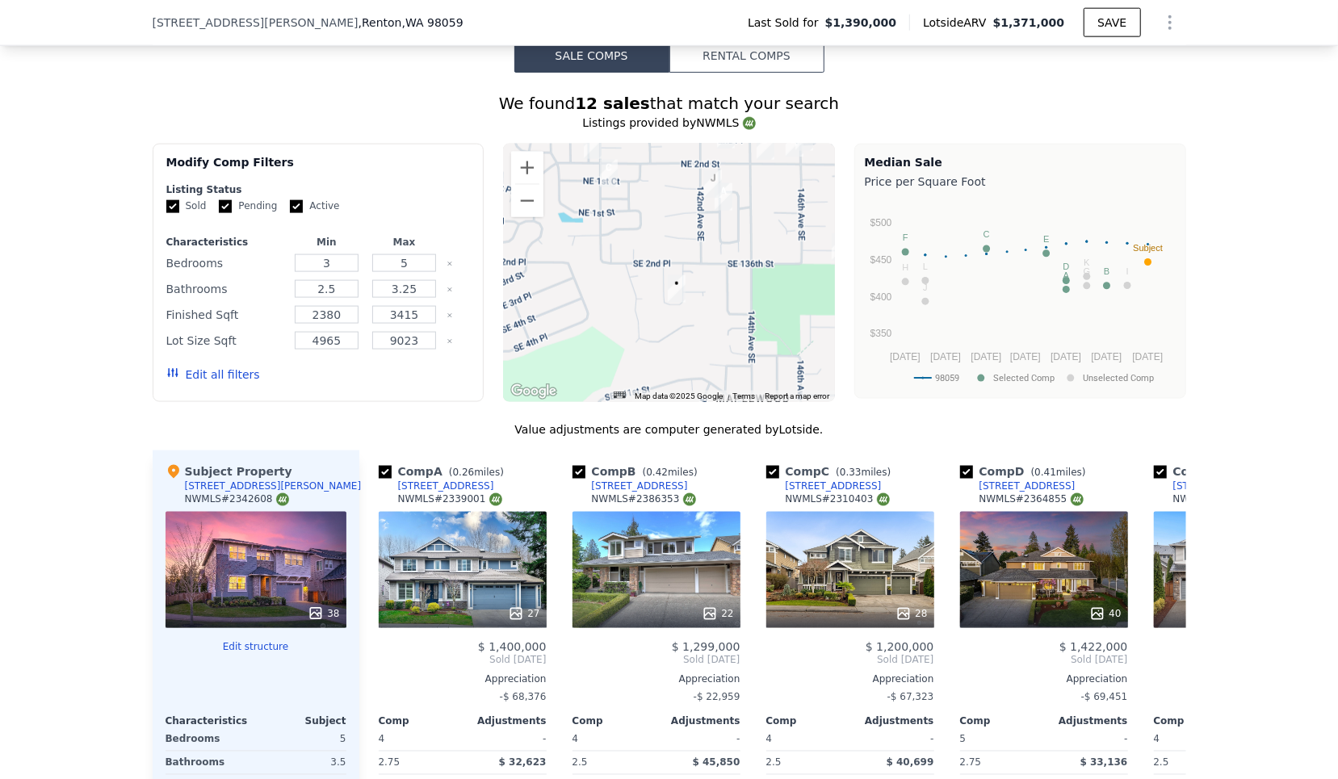
drag, startPoint x: 759, startPoint y: 258, endPoint x: 758, endPoint y: 303, distance: 45.2
click at [758, 303] on div at bounding box center [669, 273] width 332 height 258
click at [675, 279] on img "321 Graham Ave SE" at bounding box center [675, 288] width 18 height 27
